Goal: Task Accomplishment & Management: Use online tool/utility

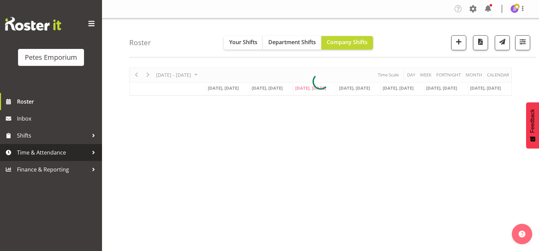
click at [51, 153] on span "Time & Attendance" at bounding box center [52, 153] width 71 height 10
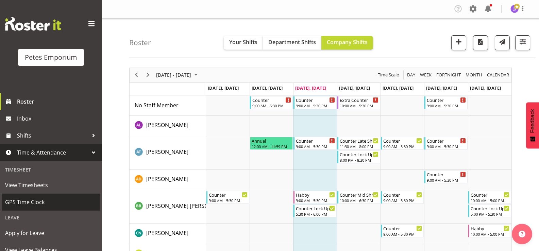
scroll to position [60, 0]
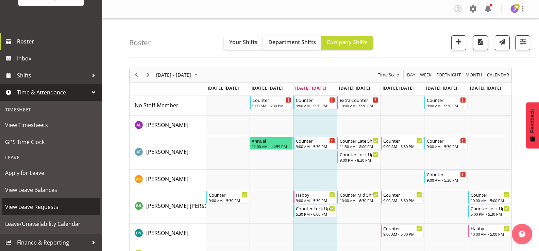
click at [41, 208] on span "View Leave Requests" at bounding box center [51, 207] width 92 height 10
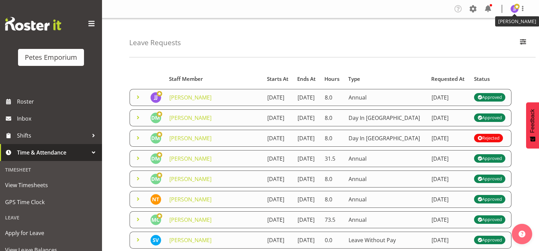
click at [514, 11] on img at bounding box center [514, 9] width 8 height 8
click at [471, 34] on link "Log Out" at bounding box center [493, 36] width 65 height 12
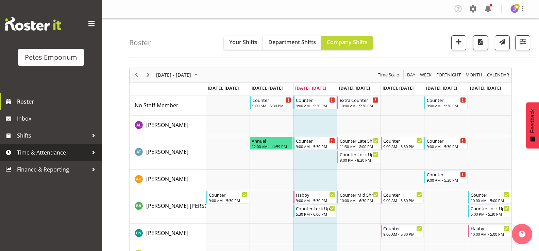
click at [55, 154] on span "Time & Attendance" at bounding box center [52, 153] width 71 height 10
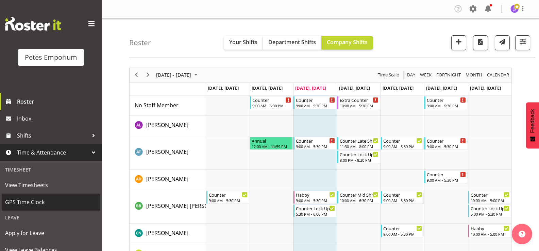
click at [39, 201] on span "GPS Time Clock" at bounding box center [51, 202] width 92 height 10
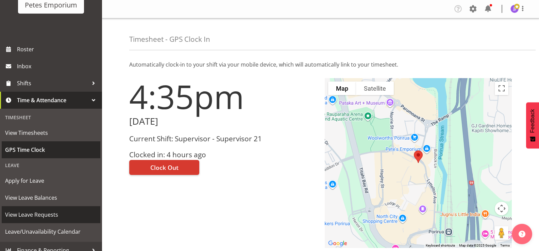
scroll to position [60, 0]
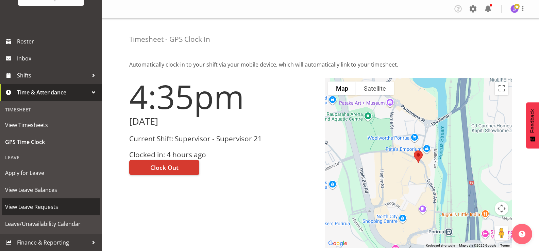
click at [32, 209] on span "View Leave Requests" at bounding box center [51, 207] width 92 height 10
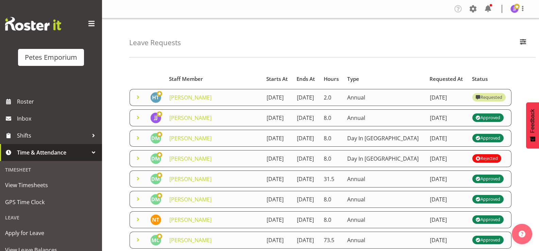
click at [137, 101] on span at bounding box center [138, 97] width 8 height 8
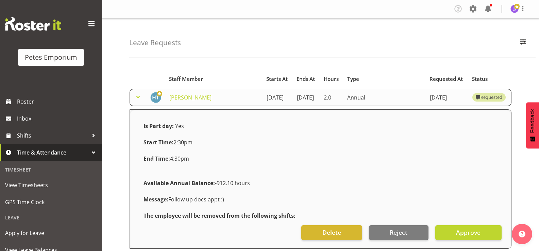
click at [137, 101] on span at bounding box center [138, 97] width 8 height 8
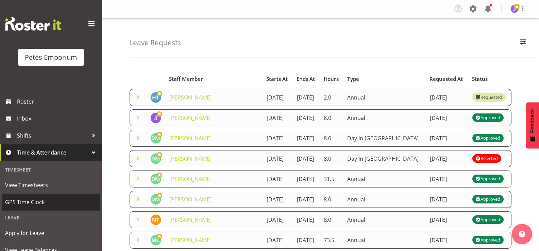
click at [36, 204] on span "GPS Time Clock" at bounding box center [51, 202] width 92 height 10
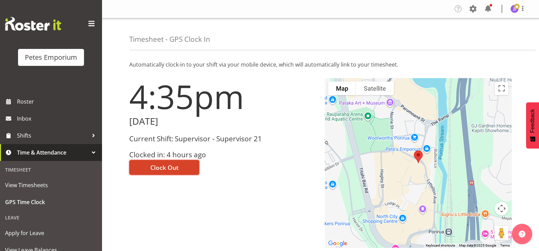
click at [156, 166] on span "Clock Out" at bounding box center [164, 167] width 28 height 9
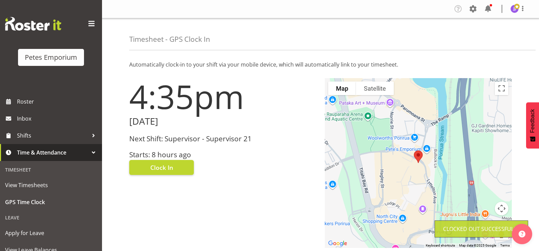
click at [517, 8] on span at bounding box center [516, 6] width 5 height 5
click at [491, 37] on link "Log Out" at bounding box center [493, 36] width 65 height 12
